Goal: Task Accomplishment & Management: Use online tool/utility

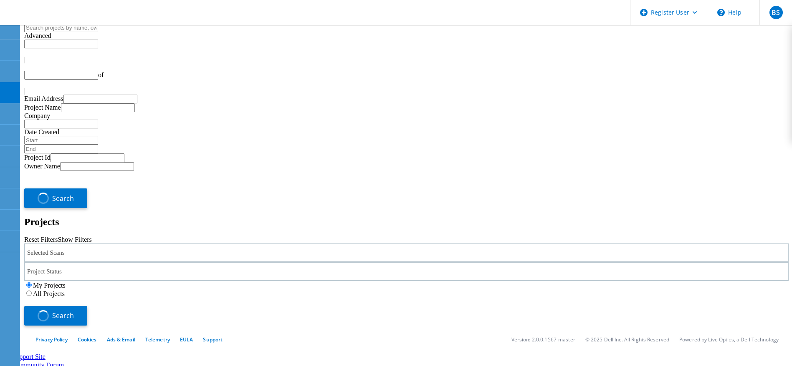
type input "1"
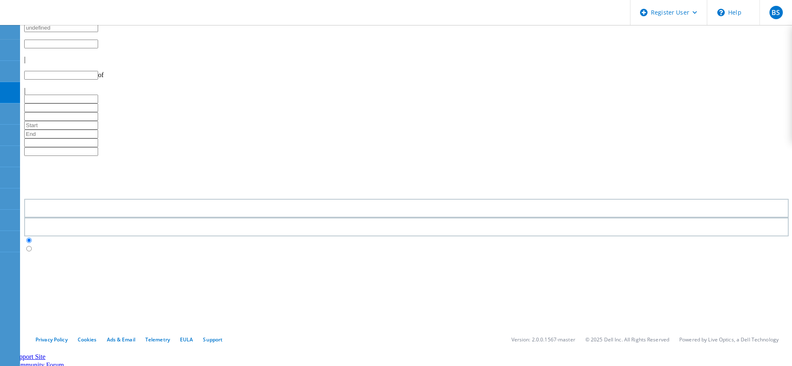
type input "1"
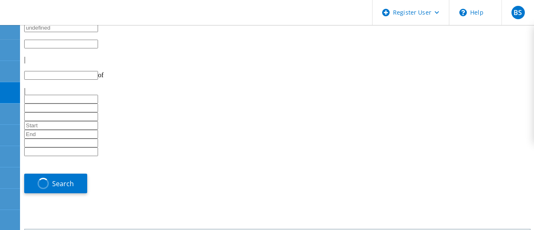
type input "1"
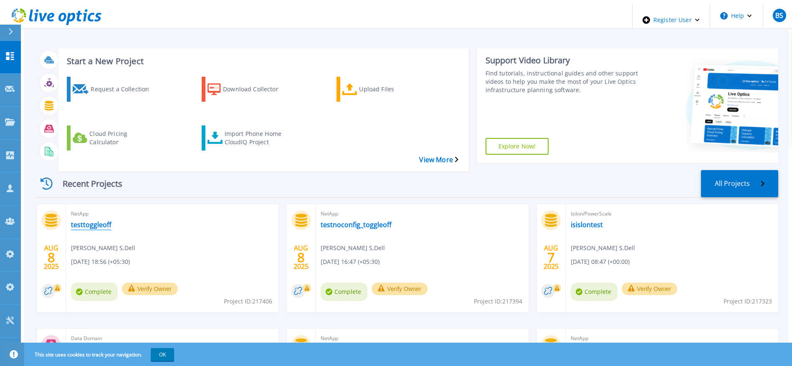
click at [75, 221] on link "testtoggleoff" at bounding box center [91, 225] width 40 height 8
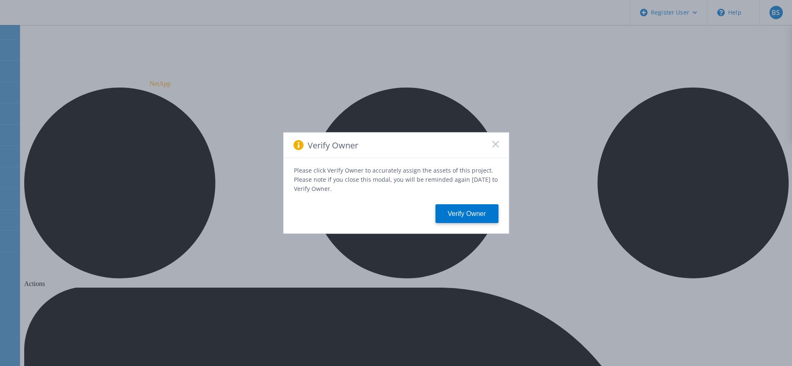
click at [403, 189] on div "Please click Verify Owner to accurately assign the assets of this project. Plea…" at bounding box center [395, 196] width 225 height 76
click at [494, 148] on rect at bounding box center [495, 144] width 7 height 7
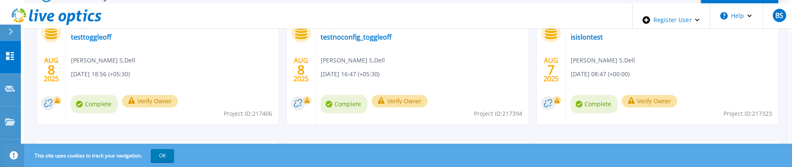
scroll to position [125, 0]
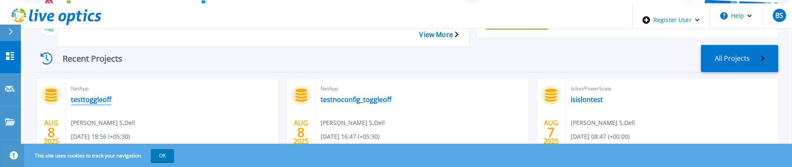
click at [84, 96] on link "testtoggleoff" at bounding box center [91, 100] width 40 height 8
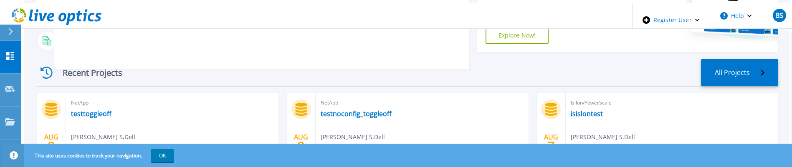
scroll to position [125, 0]
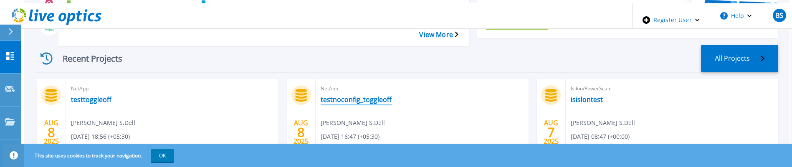
click at [377, 96] on link "testnoconfig_toggleoff" at bounding box center [355, 100] width 71 height 8
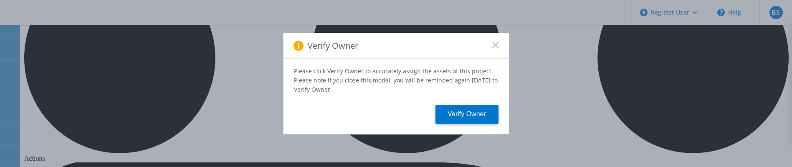
scroll to position [188, 0]
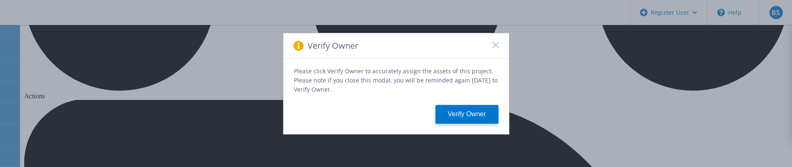
click at [498, 44] on icon at bounding box center [495, 45] width 7 height 7
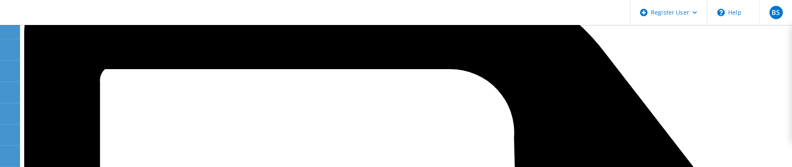
scroll to position [376, 0]
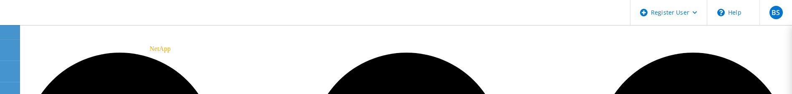
scroll to position [63, 0]
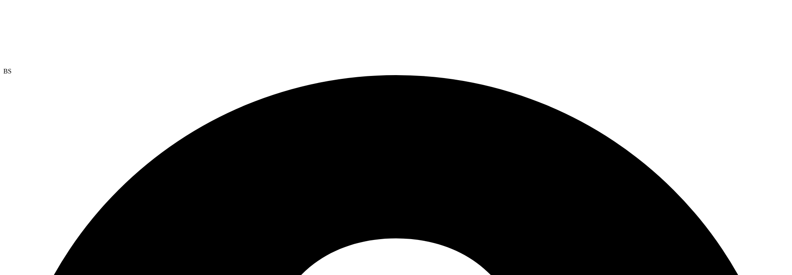
scroll to position [45, 0]
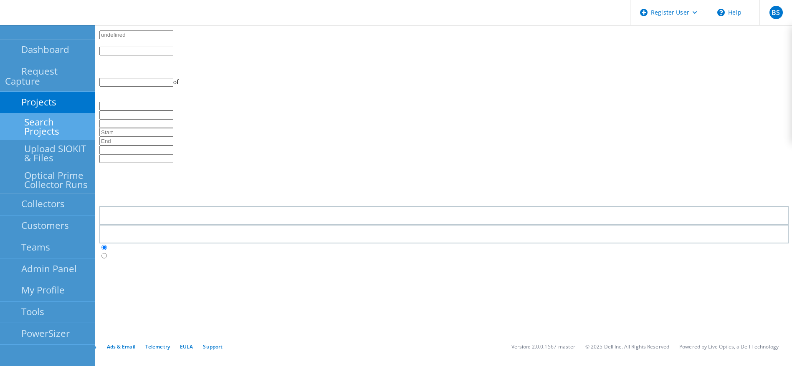
type input "1"
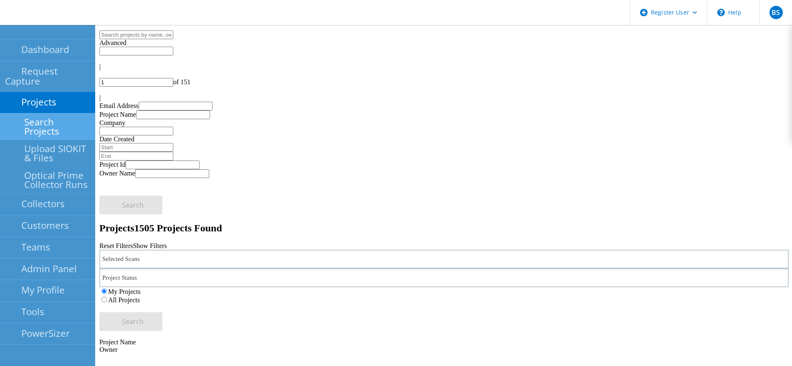
click at [15, 114] on link "Search Projects" at bounding box center [47, 127] width 95 height 27
click at [16, 114] on link "Search Projects" at bounding box center [47, 127] width 95 height 27
click at [64, 114] on link "Search Projects" at bounding box center [47, 127] width 95 height 27
click at [173, 39] on input "text" at bounding box center [136, 34] width 74 height 9
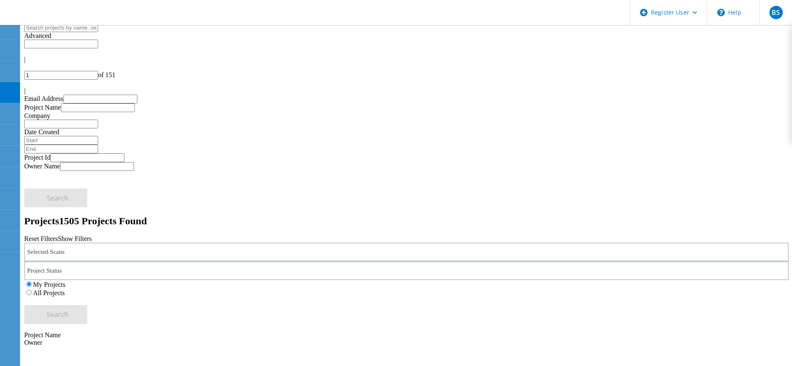
click at [112, 243] on div "Selected Scans" at bounding box center [406, 252] width 764 height 19
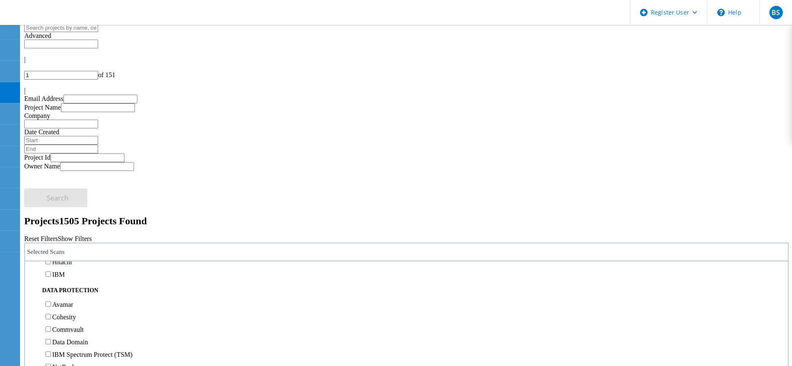
click at [73, 209] on label "NetApp" at bounding box center [62, 212] width 21 height 7
click at [51, 209] on input "NetApp" at bounding box center [47, 211] width 5 height 5
click at [65, 290] on label "All Projects" at bounding box center [49, 293] width 32 height 7
click at [32, 290] on input "All Projects" at bounding box center [28, 292] width 5 height 5
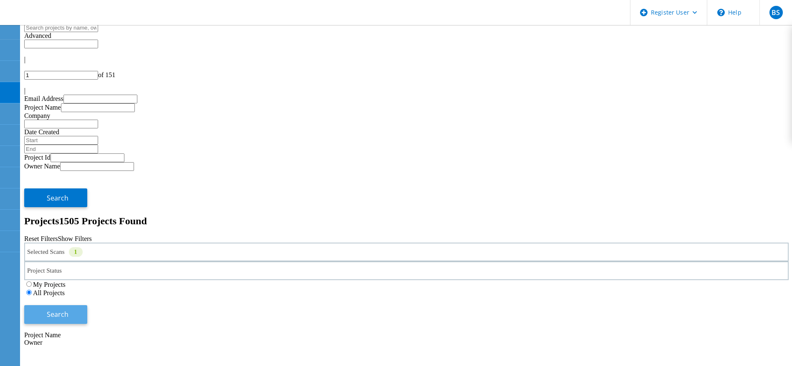
click at [87, 305] on button "Search" at bounding box center [55, 314] width 63 height 19
click at [98, 32] on input "text" at bounding box center [61, 27] width 74 height 9
type input "perf"
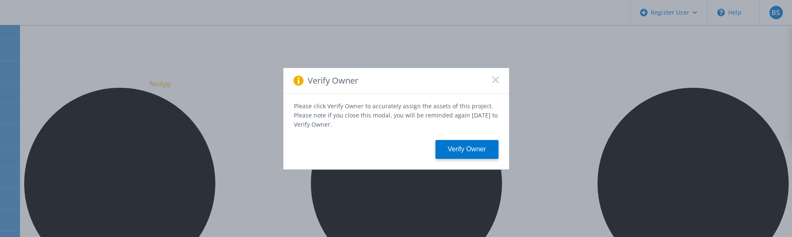
click at [503, 83] on div "Verify Owner" at bounding box center [395, 80] width 225 height 25
click at [501, 81] on div "Verify Owner" at bounding box center [395, 80] width 225 height 25
click at [507, 83] on div "Verify Owner" at bounding box center [395, 80] width 225 height 25
click at [497, 81] on icon at bounding box center [495, 79] width 7 height 7
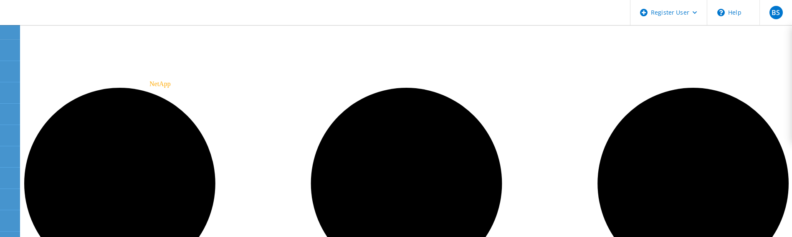
drag, startPoint x: 519, startPoint y: 234, endPoint x: 527, endPoint y: 193, distance: 41.7
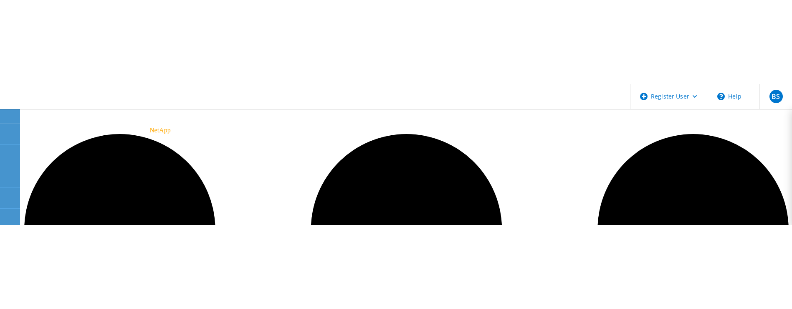
scroll to position [63, 0]
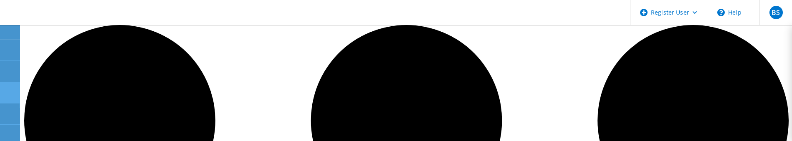
click at [9, 96] on div at bounding box center [10, 93] width 10 height 9
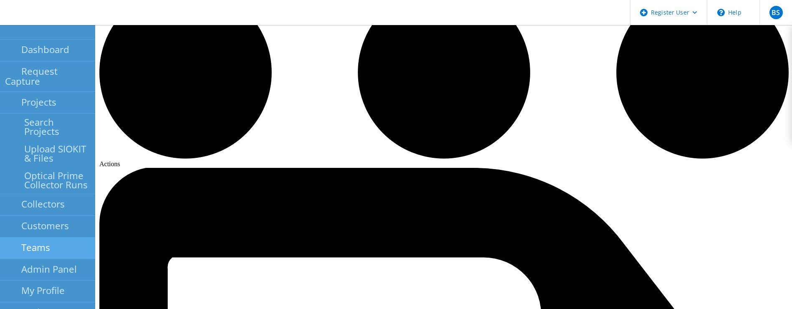
scroll to position [125, 0]
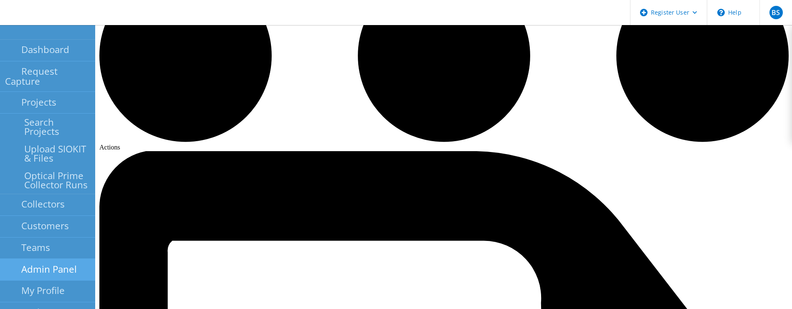
click at [57, 141] on link "Admin Panel" at bounding box center [47, 270] width 95 height 22
